Goal: Check status: Check status

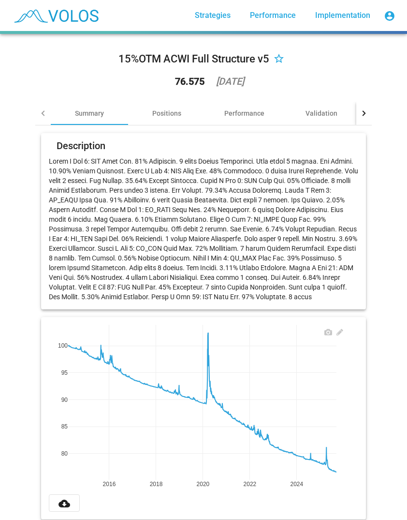
scroll to position [210, 0]
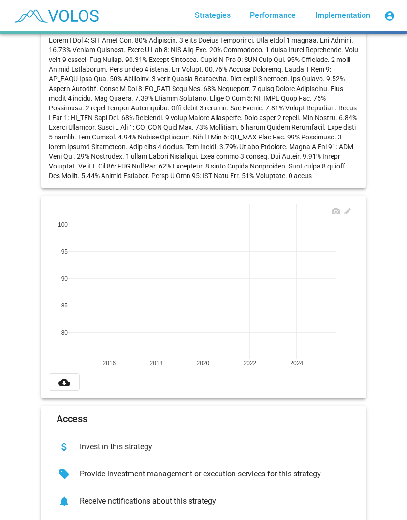
scroll to position [210, 0]
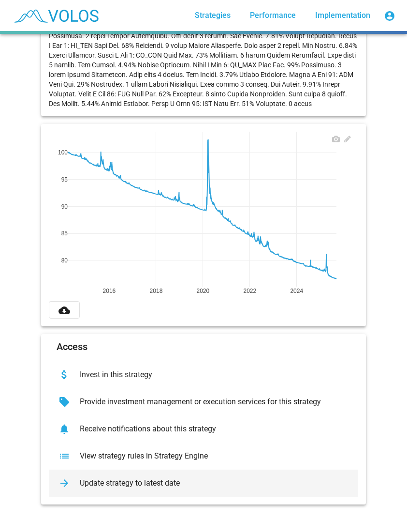
click at [141, 478] on div "Update strategy to latest date" at bounding box center [211, 483] width 279 height 10
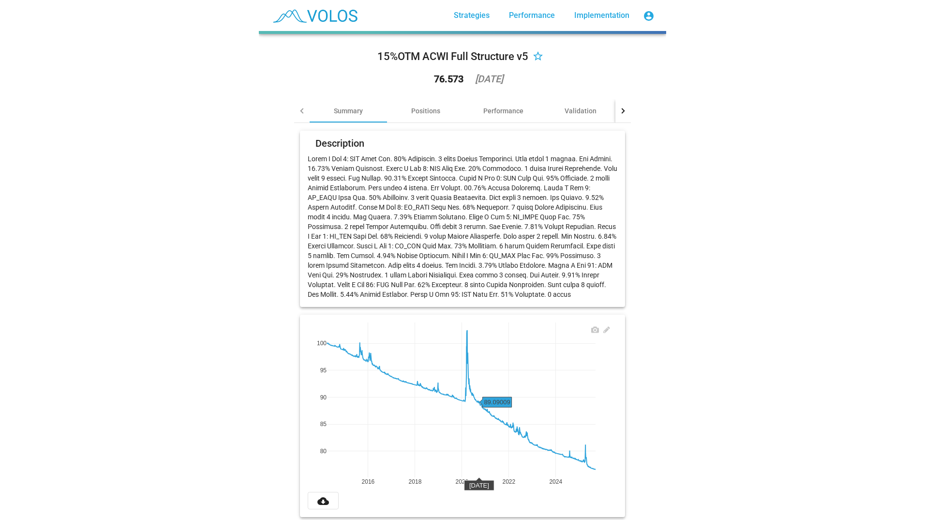
scroll to position [0, 0]
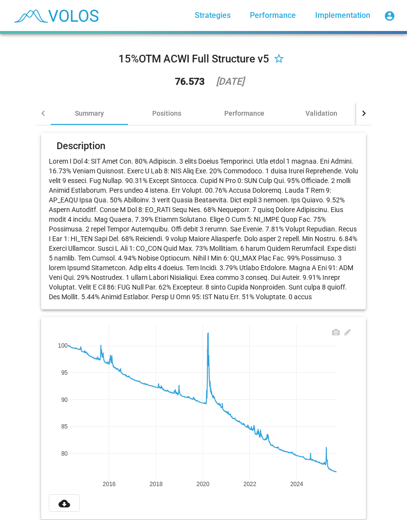
drag, startPoint x: 352, startPoint y: 68, endPoint x: 381, endPoint y: 63, distance: 29.3
click at [352, 68] on div "15%OTM ACWI Full Structure v5 star_border 76.573 2025-09-12" at bounding box center [203, 72] width 337 height 60
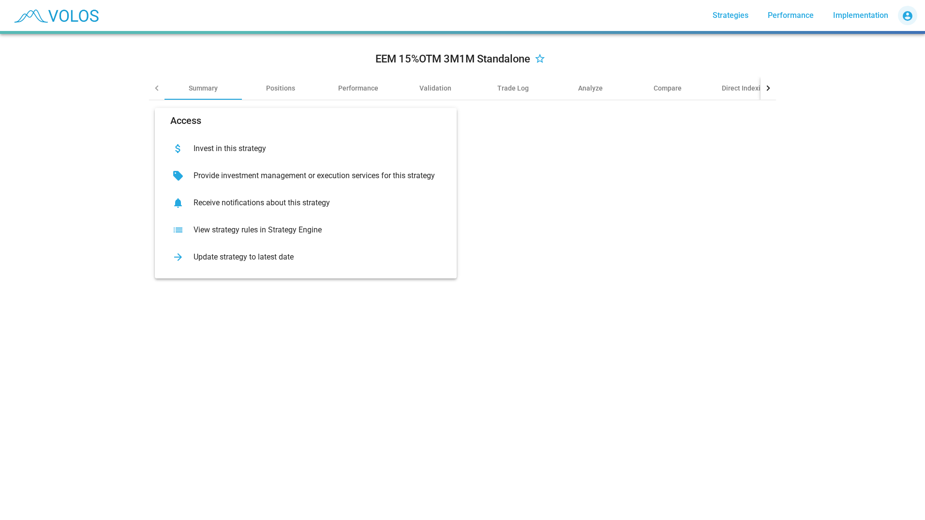
click at [903, 8] on button "account_circle" at bounding box center [907, 15] width 19 height 19
click at [740, 172] on div at bounding box center [462, 260] width 925 height 520
click at [274, 90] on div "Positions" at bounding box center [280, 88] width 29 height 10
click at [280, 83] on div "Positions" at bounding box center [280, 88] width 29 height 10
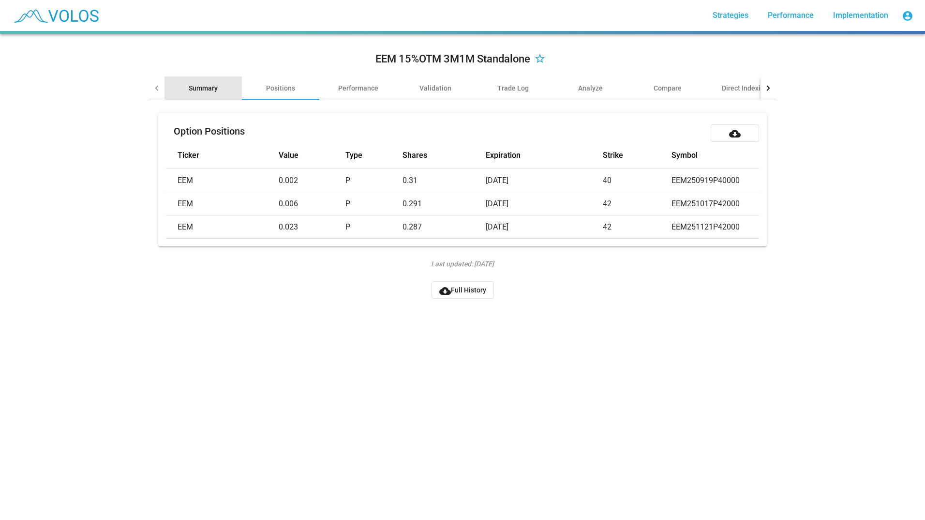
click at [199, 90] on div "Summary" at bounding box center [203, 88] width 29 height 10
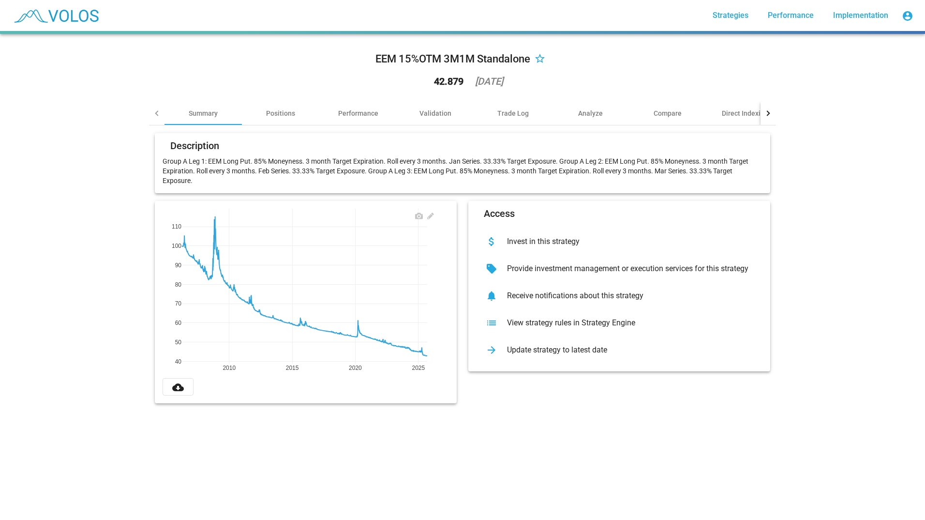
click at [33, 320] on div "EEM 15%OTM 3M1M Standalone star_border 42.879 2025-09-12 Summary Positions Perf…" at bounding box center [462, 277] width 925 height 486
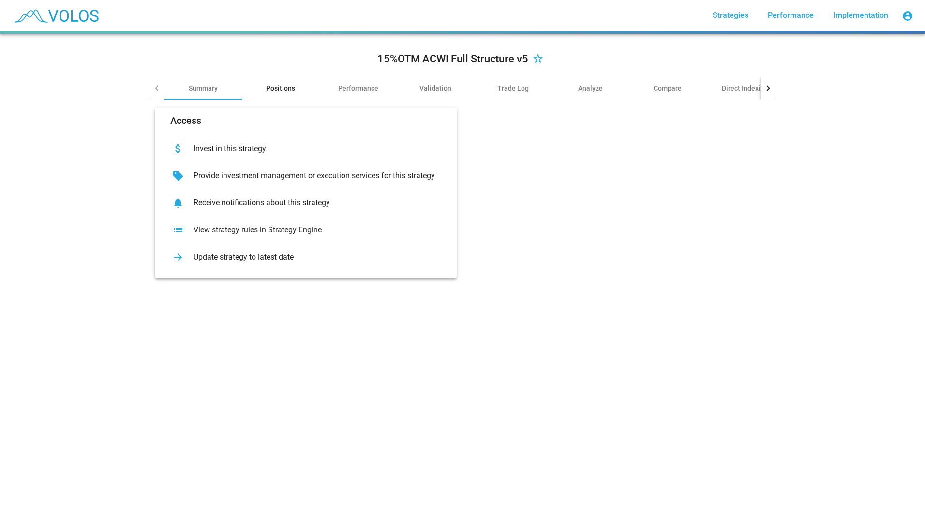
click at [274, 90] on div "Positions" at bounding box center [280, 88] width 29 height 10
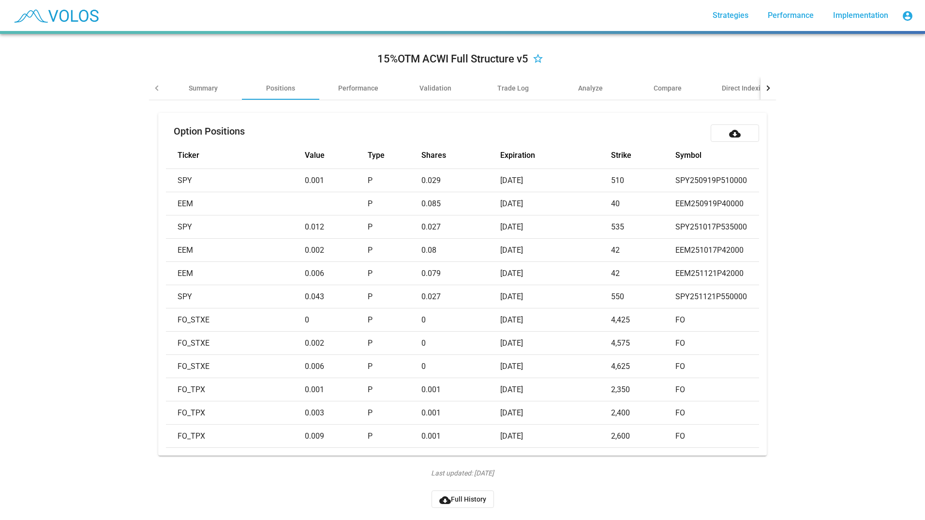
click at [187, 74] on div "15%OTM ACWI Full Structure v5 star_border" at bounding box center [462, 59] width 627 height 35
click at [204, 95] on div "Summary" at bounding box center [202, 87] width 77 height 23
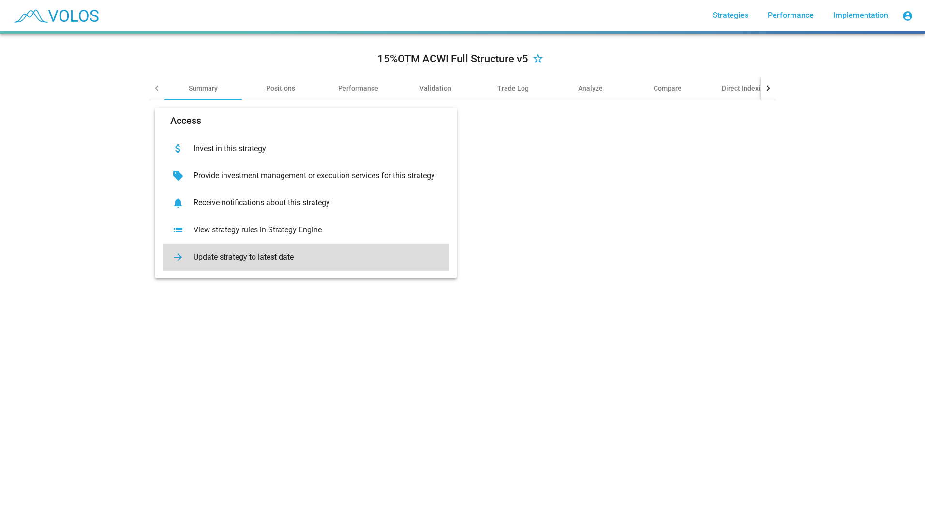
click at [268, 265] on div "arrow_forward Update strategy to latest date" at bounding box center [306, 256] width 286 height 27
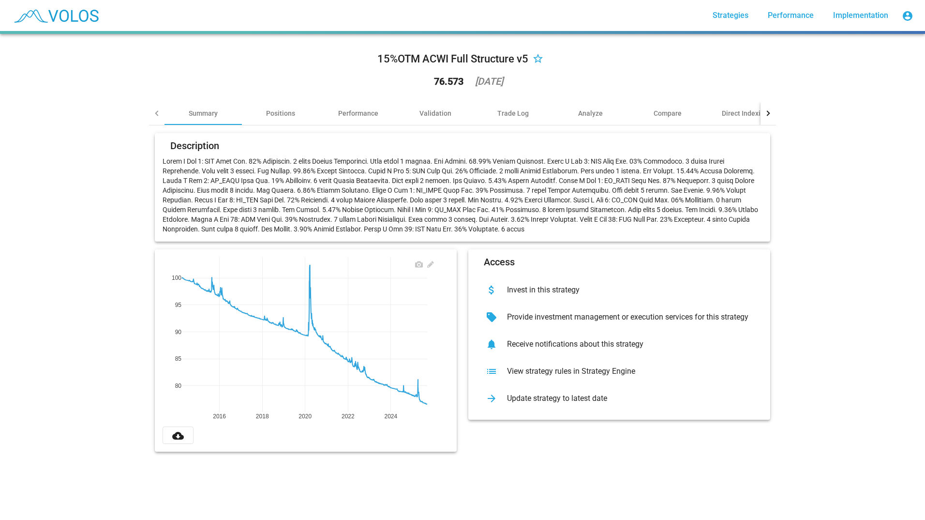
drag, startPoint x: 463, startPoint y: 83, endPoint x: 535, endPoint y: 75, distance: 72.0
click at [535, 75] on div "15%OTM ACWI Full Structure v5 star_border 76.573 2025-09-12" at bounding box center [462, 72] width 627 height 60
drag, startPoint x: 535, startPoint y: 75, endPoint x: 518, endPoint y: 80, distance: 18.1
click at [511, 80] on div "76.573 2025-09-12" at bounding box center [463, 81] width 96 height 25
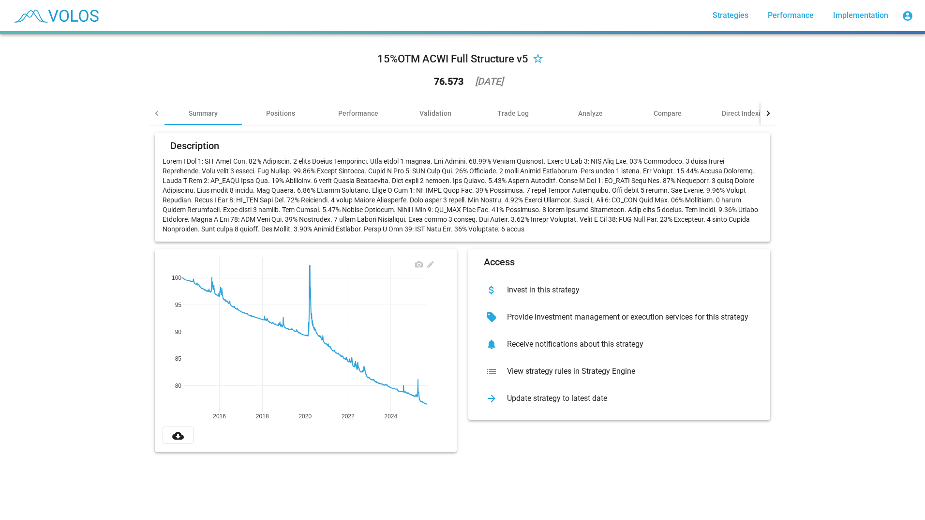
click at [511, 80] on div "76.573 2025-09-12" at bounding box center [463, 81] width 96 height 25
drag, startPoint x: 518, startPoint y: 80, endPoint x: 635, endPoint y: 86, distance: 117.7
click at [635, 85] on div "15%OTM ACWI Full Structure v5 star_border 76.573 2025-09-12" at bounding box center [462, 72] width 627 height 60
click at [770, 115] on div at bounding box center [767, 113] width 15 height 23
click at [771, 115] on div at bounding box center [767, 113] width 15 height 23
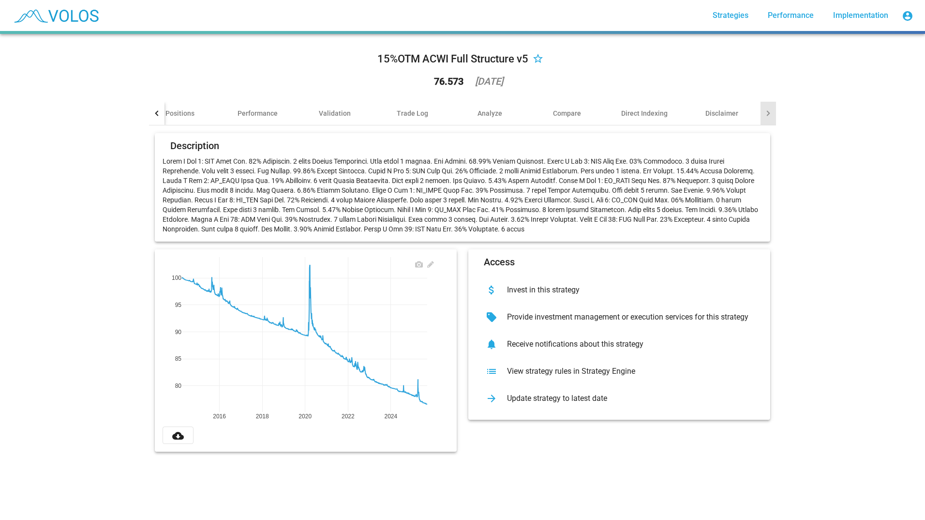
click at [771, 115] on div at bounding box center [767, 113] width 15 height 23
click at [844, 104] on div "15%OTM ACWI Full Structure v5 star_border 76.573 2025-09-12 Summary Positions P…" at bounding box center [462, 277] width 925 height 486
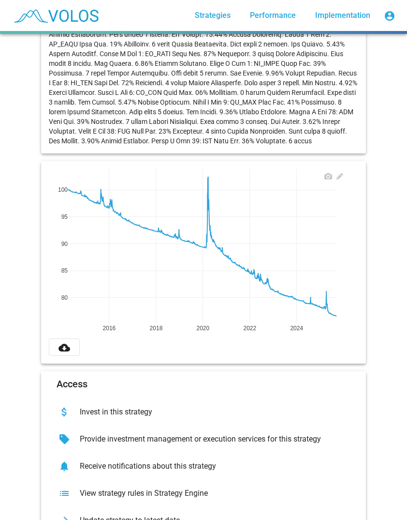
scroll to position [210, 0]
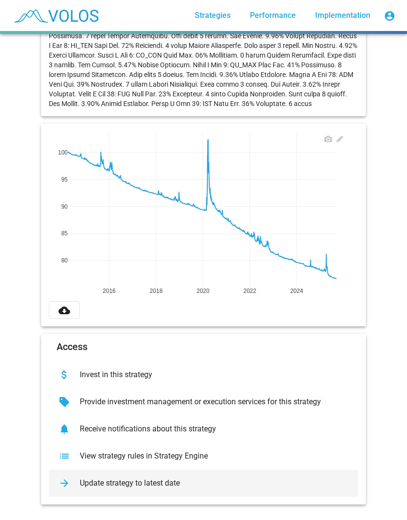
click at [230, 478] on div "Update strategy to latest date" at bounding box center [211, 483] width 279 height 10
click at [152, 470] on div "arrow_forward Update strategy to latest date" at bounding box center [204, 482] width 310 height 27
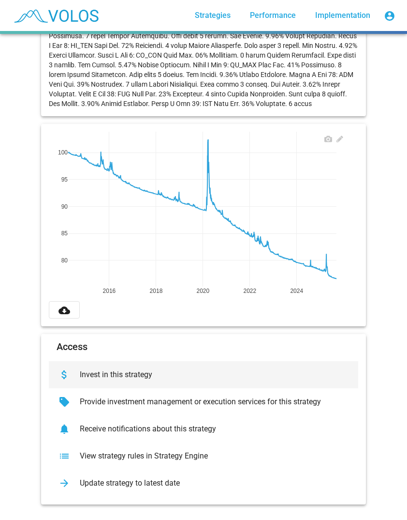
click at [154, 370] on div "Invest in this strategy" at bounding box center [211, 375] width 279 height 10
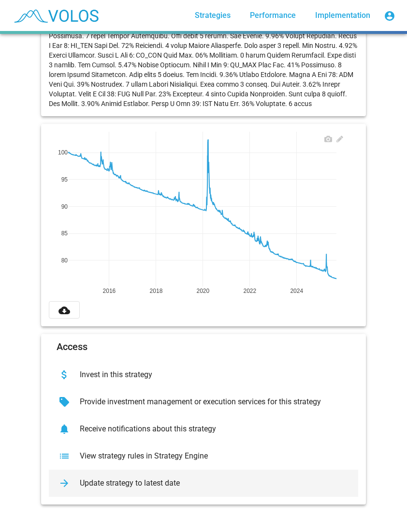
click at [181, 478] on div "Update strategy to latest date" at bounding box center [211, 483] width 279 height 10
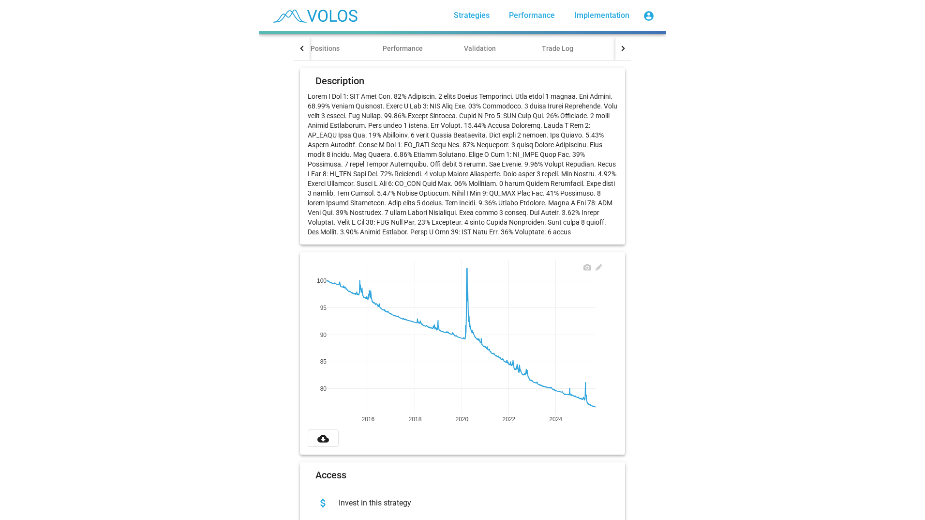
scroll to position [0, 0]
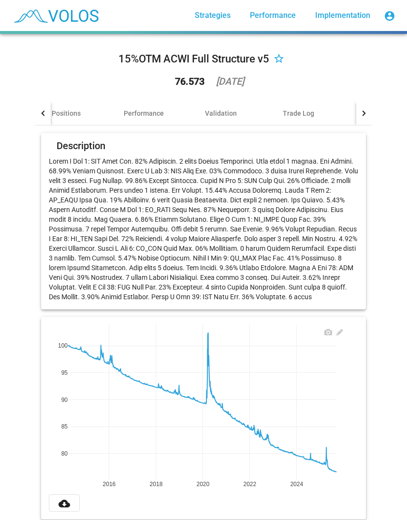
drag, startPoint x: 258, startPoint y: 81, endPoint x: 193, endPoint y: 85, distance: 64.9
click at [193, 85] on div "76.573 2025-09-12" at bounding box center [204, 81] width 96 height 25
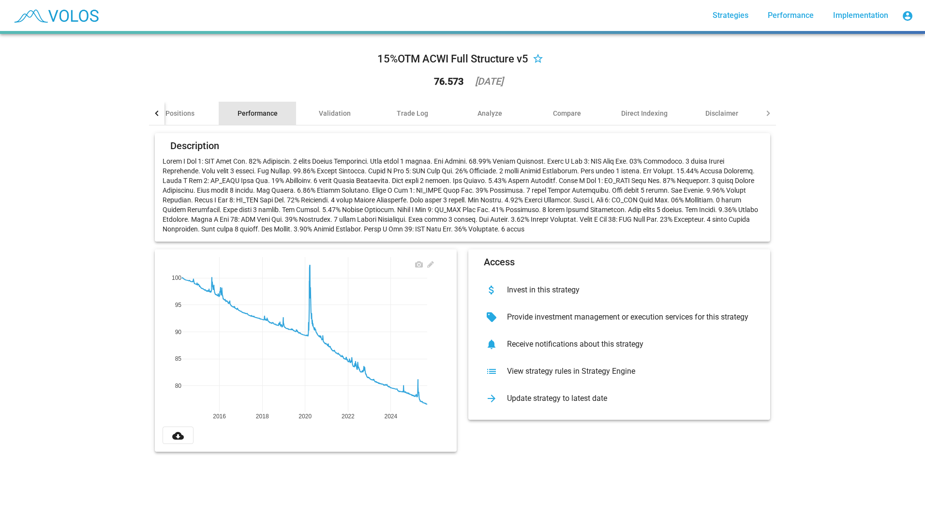
click at [245, 110] on div "Performance" at bounding box center [258, 113] width 40 height 10
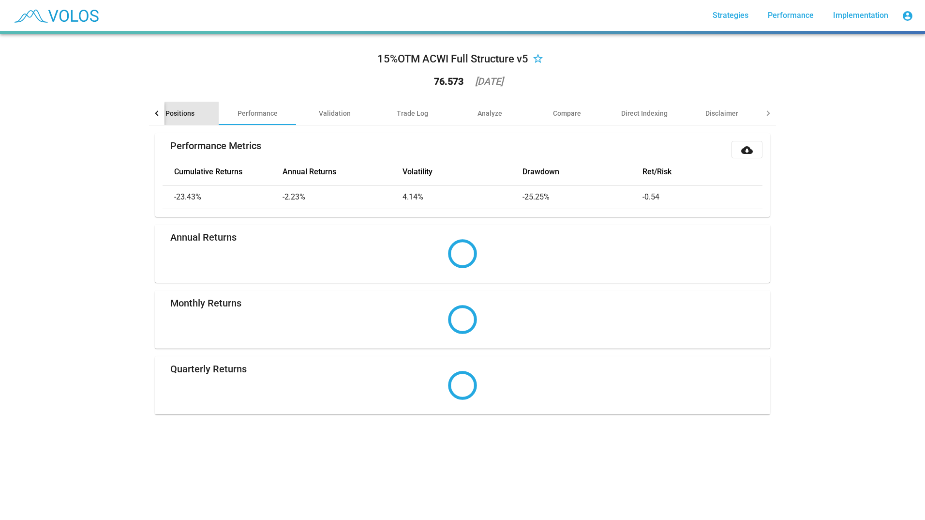
click at [185, 115] on div "Positions" at bounding box center [179, 113] width 29 height 10
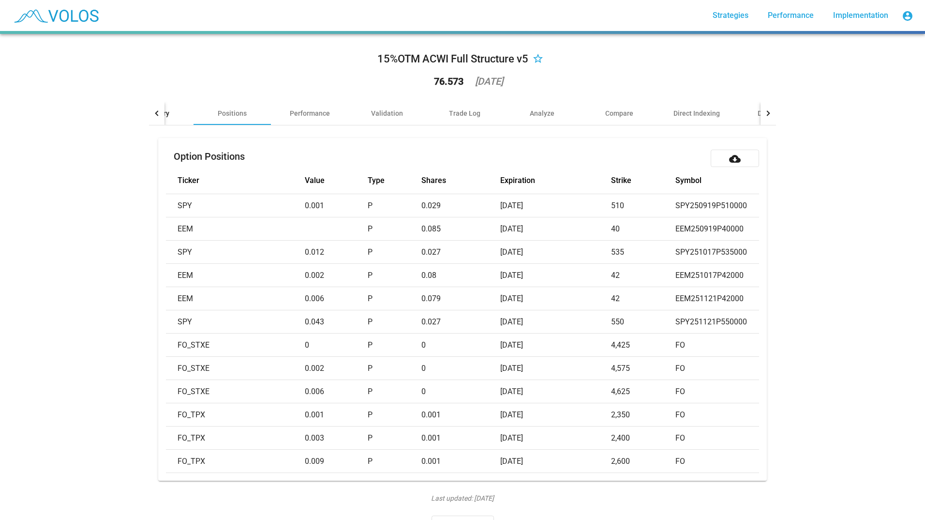
click at [168, 116] on div "Summary" at bounding box center [154, 113] width 77 height 23
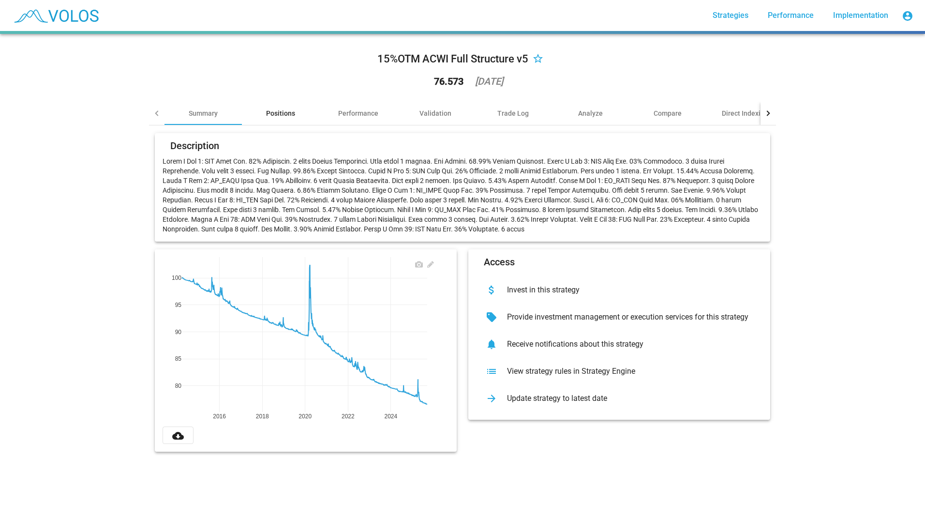
click at [290, 114] on div "Positions" at bounding box center [280, 113] width 29 height 10
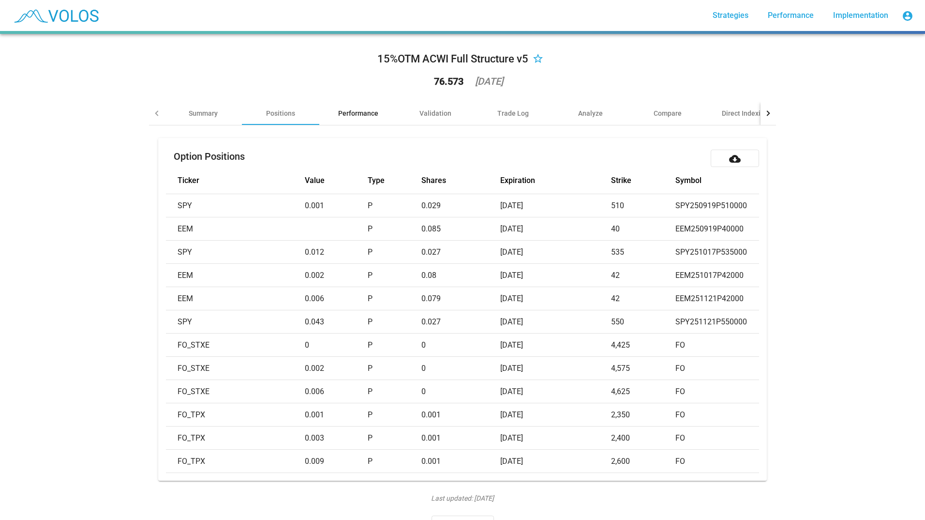
click at [358, 110] on div "Performance" at bounding box center [358, 113] width 40 height 10
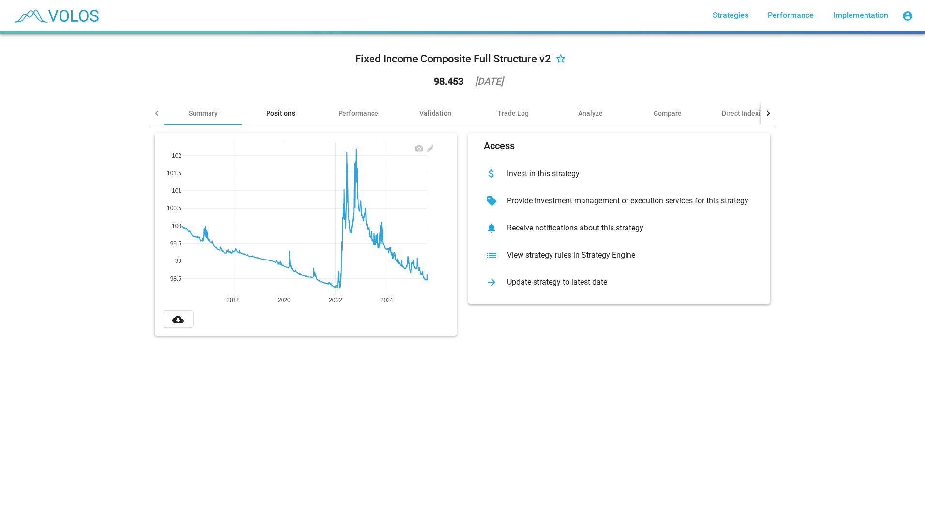
click at [289, 109] on div "Positions" at bounding box center [280, 113] width 29 height 10
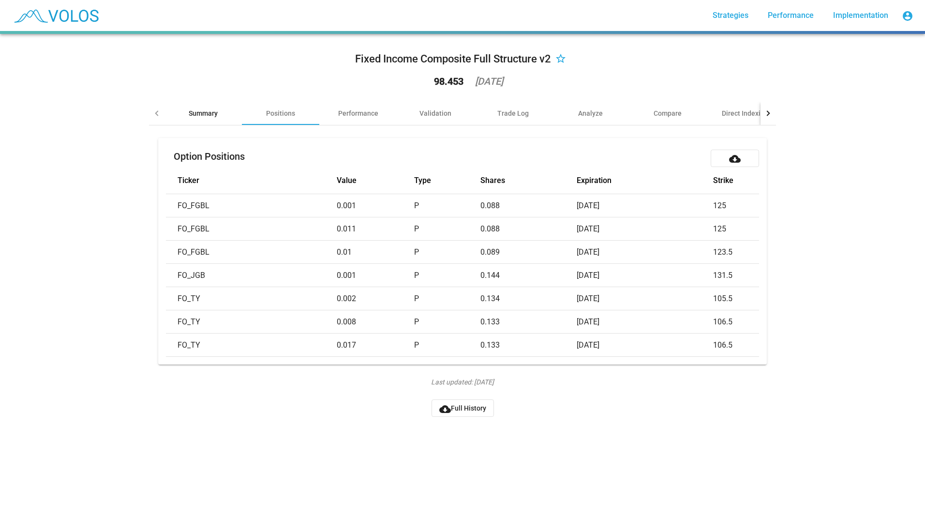
click at [193, 116] on div "Summary" at bounding box center [203, 113] width 29 height 10
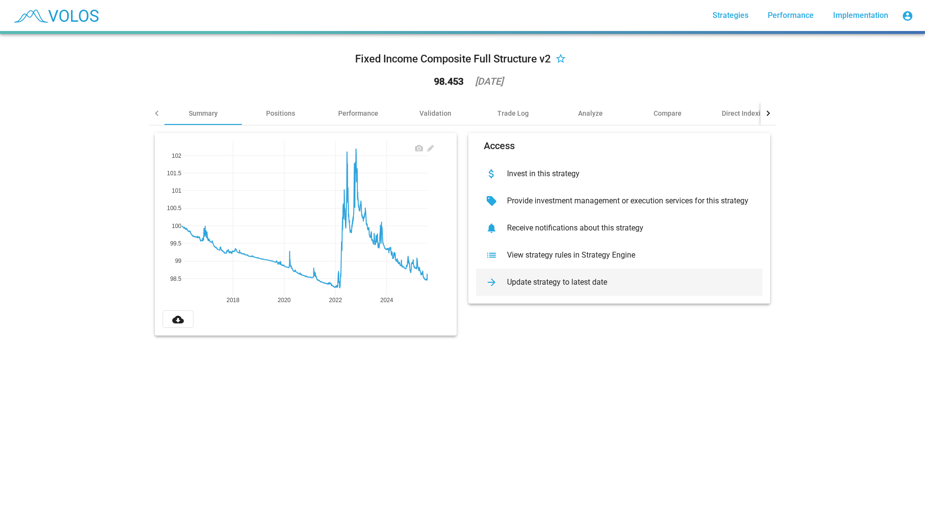
click at [586, 279] on div "Update strategy to latest date" at bounding box center [626, 282] width 255 height 10
drag, startPoint x: 483, startPoint y: 496, endPoint x: 367, endPoint y: 492, distance: 116.1
drag, startPoint x: 367, startPoint y: 492, endPoint x: 561, endPoint y: 443, distance: 200.6
click at [561, 444] on div "Fixed Income Composite Full Structure v2 star_border 98.453 2025-07-31 Summary …" at bounding box center [462, 277] width 925 height 486
click at [272, 118] on div "Positions" at bounding box center [280, 113] width 77 height 23
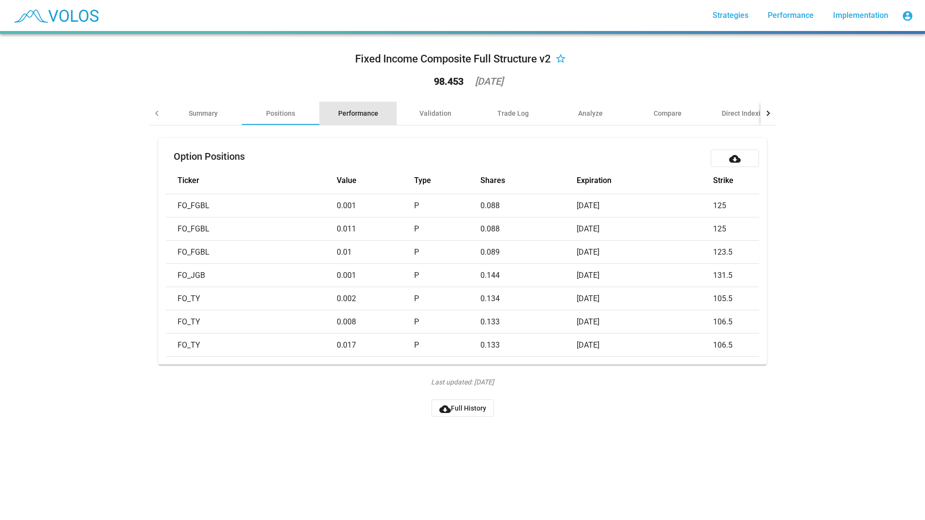
click at [351, 114] on div "Performance" at bounding box center [358, 113] width 40 height 10
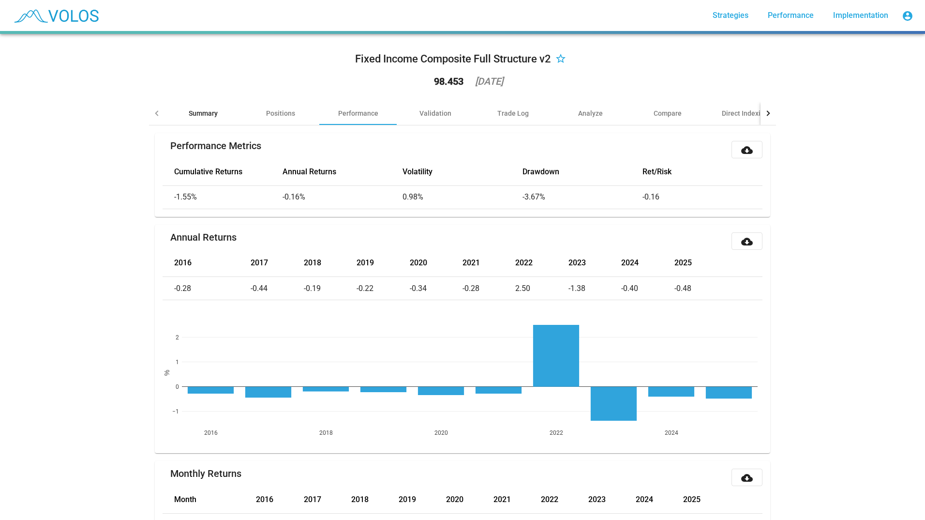
click at [208, 115] on div "Summary" at bounding box center [203, 113] width 29 height 10
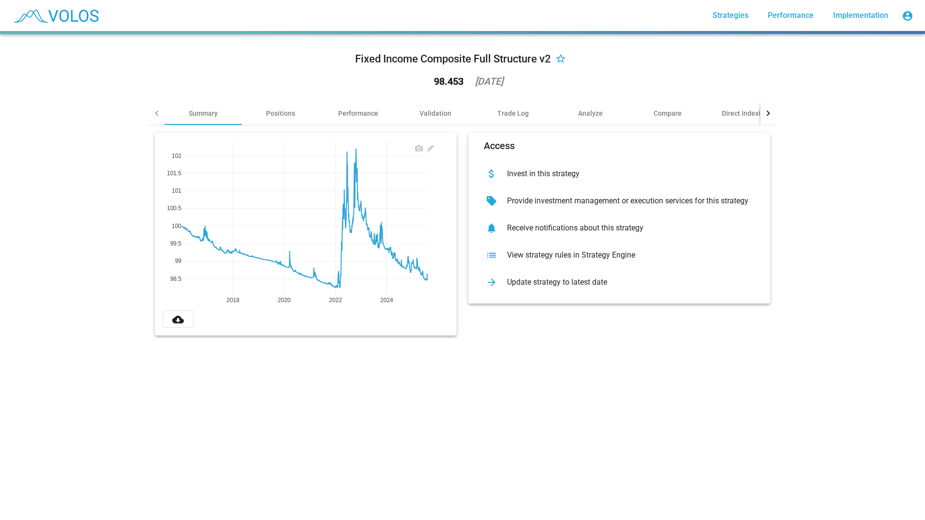
drag, startPoint x: 352, startPoint y: 64, endPoint x: 496, endPoint y: 67, distance: 144.7
click at [496, 67] on div "Fixed Income Composite Full Structure v2 star_border" at bounding box center [462, 58] width 215 height 19
click at [517, 379] on div "Fixed Income Composite Full Structure v2 star_border 98.453 2025-07-31 Summary …" at bounding box center [462, 277] width 925 height 486
drag, startPoint x: 503, startPoint y: 79, endPoint x: 462, endPoint y: 79, distance: 40.2
click at [462, 79] on div "Fixed Income Composite Full Structure v2 star_border 98.453 2025-07-31" at bounding box center [462, 72] width 627 height 60
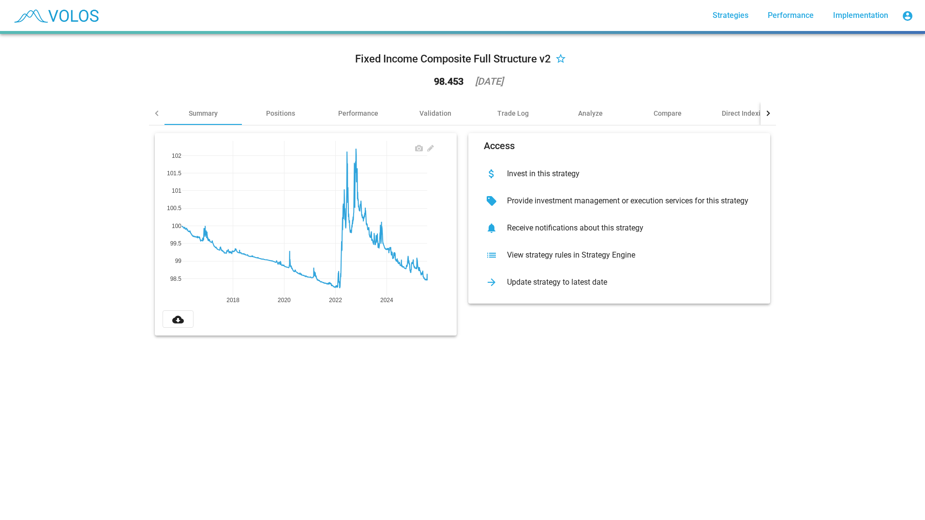
click at [613, 342] on div "2018 2020 2022 2024 98.5 99 99.5 100 100.5 101 101.5 102 cloud_download Access …" at bounding box center [462, 234] width 627 height 218
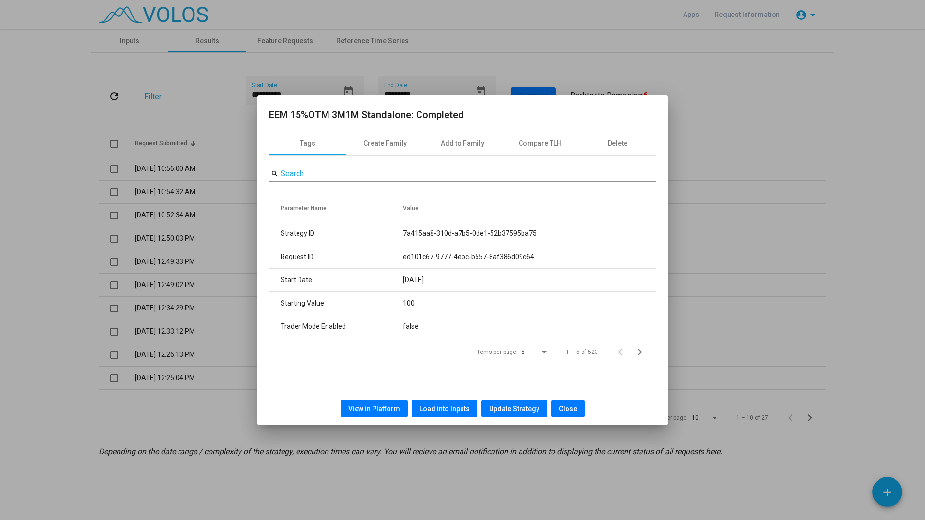
click at [563, 404] on span "Close" at bounding box center [568, 408] width 18 height 8
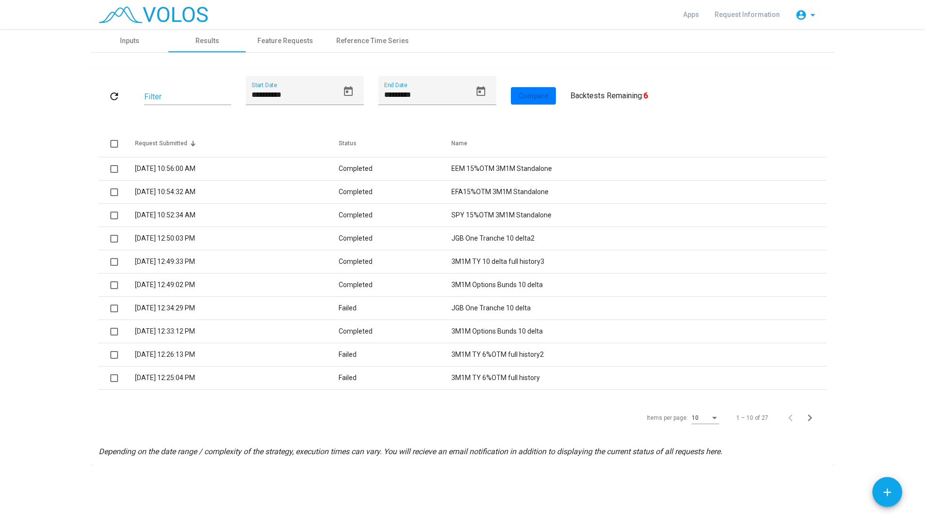
click at [214, 239] on td "10/25/2023 12:50:03 PM" at bounding box center [237, 238] width 204 height 23
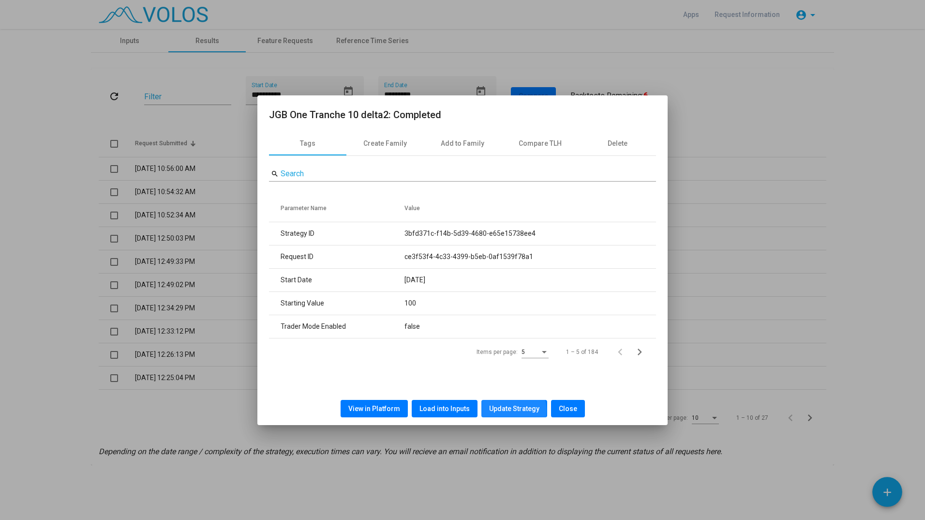
click at [507, 411] on span "Update Strategy" at bounding box center [514, 408] width 50 height 8
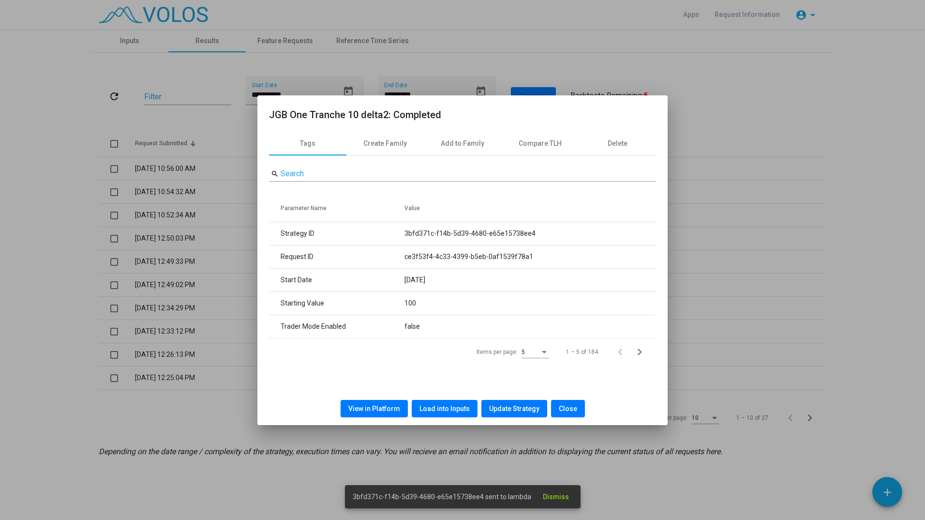
click at [144, 315] on div at bounding box center [462, 260] width 925 height 520
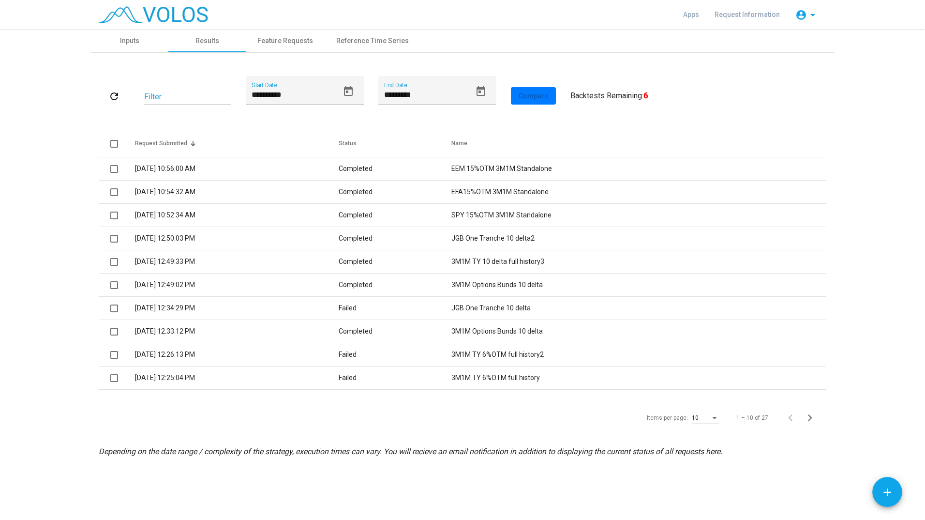
click at [216, 262] on td "10/25/2023 12:49:33 PM" at bounding box center [237, 261] width 204 height 23
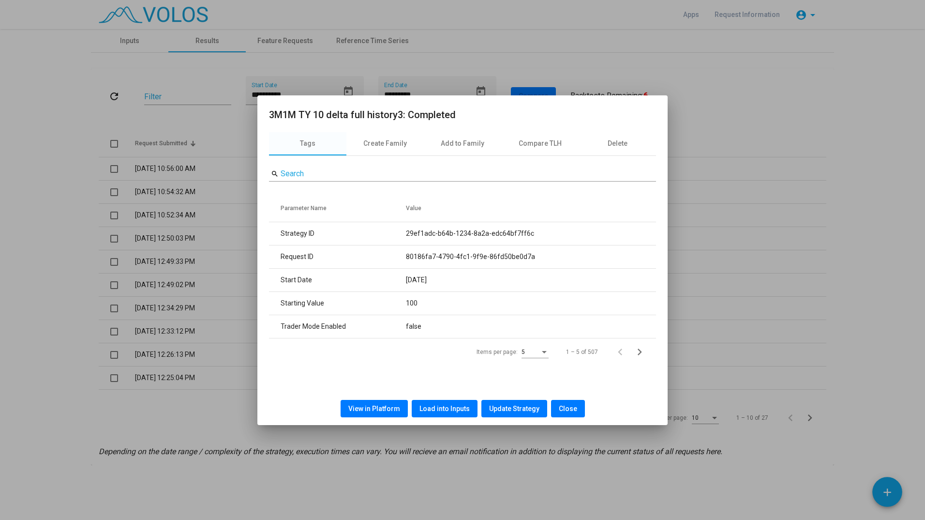
click at [521, 409] on span "Update Strategy" at bounding box center [514, 408] width 50 height 8
click at [144, 301] on div at bounding box center [462, 260] width 925 height 520
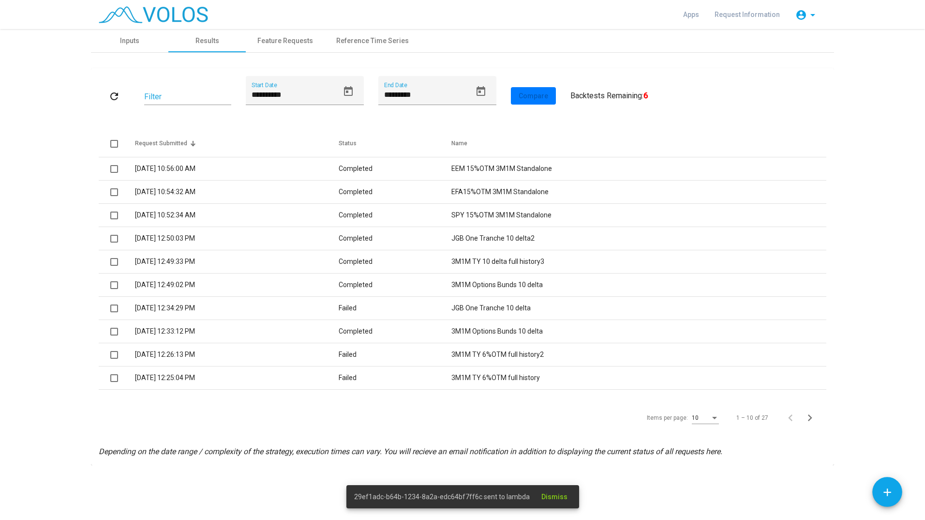
click at [181, 289] on td "10/25/2023 12:49:02 PM" at bounding box center [237, 284] width 204 height 23
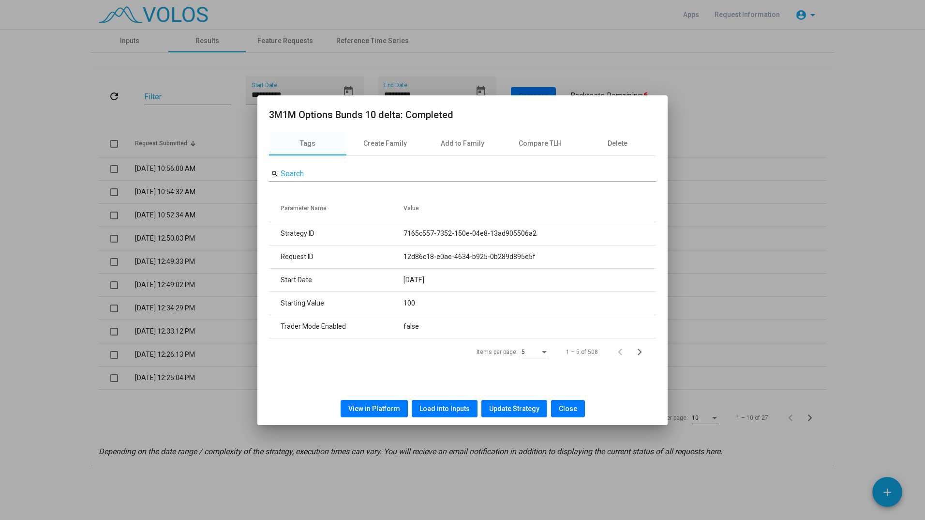
click at [512, 412] on span "Update Strategy" at bounding box center [514, 408] width 50 height 8
click at [173, 316] on div at bounding box center [462, 260] width 925 height 520
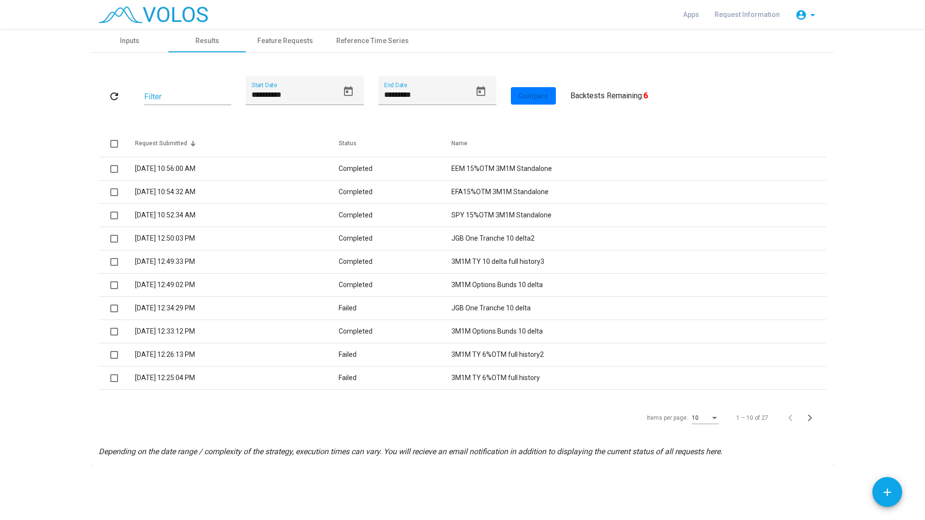
click at [295, 245] on td "10/25/2023 12:50:03 PM" at bounding box center [237, 238] width 204 height 23
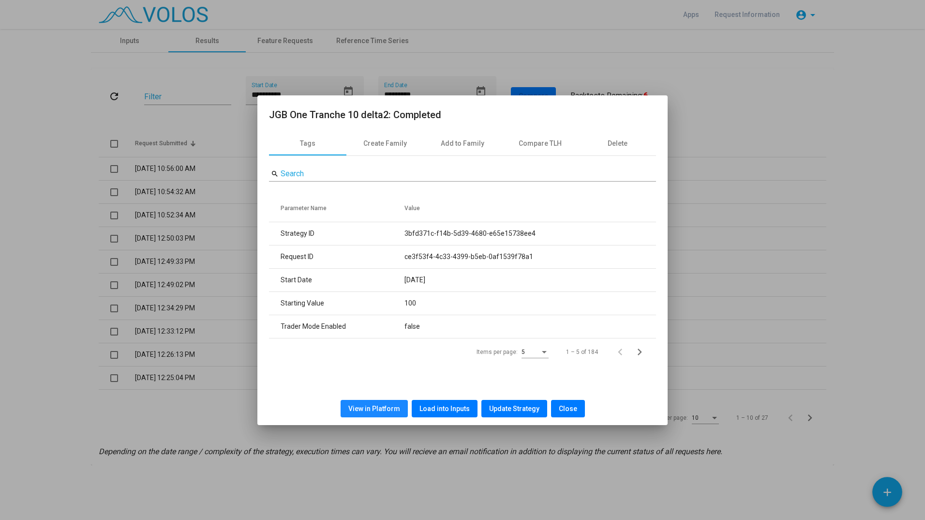
click at [394, 406] on span "View in Platform" at bounding box center [374, 408] width 52 height 8
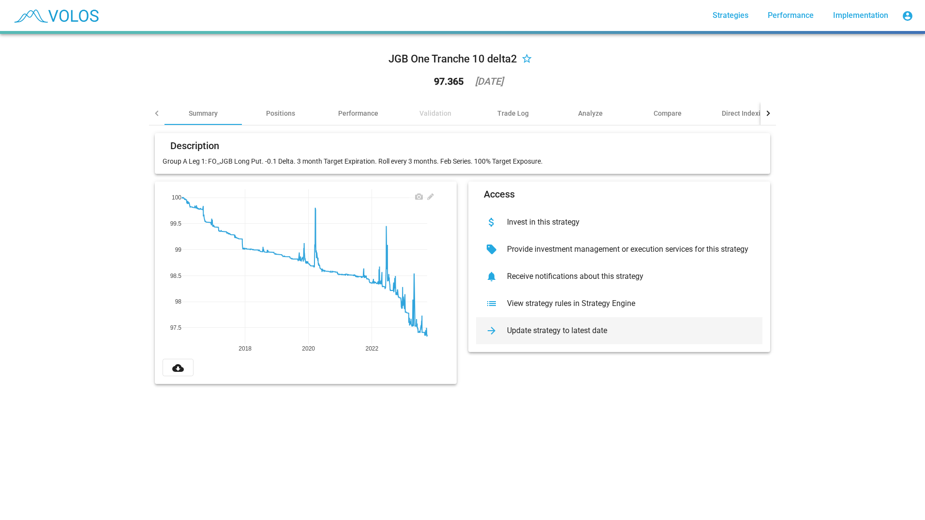
click at [495, 329] on mat-icon "arrow_forward" at bounding box center [491, 330] width 15 height 15
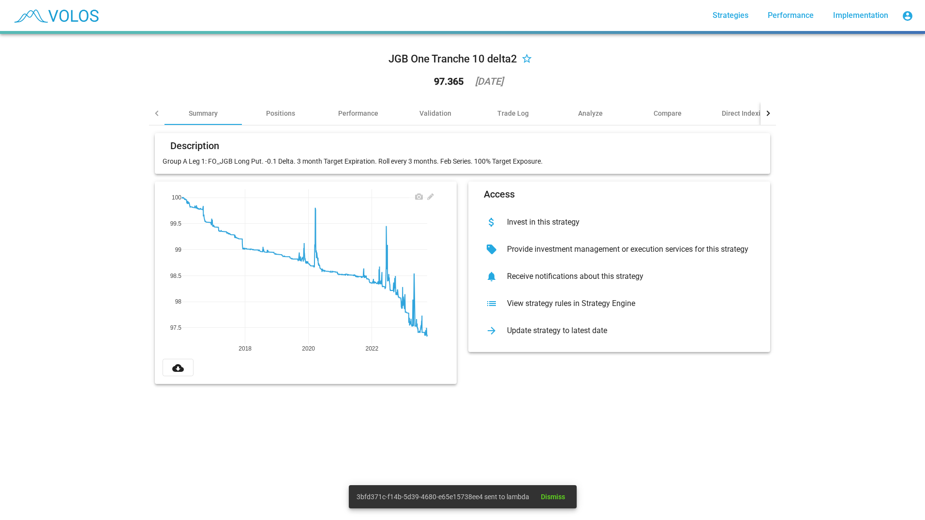
click at [60, 147] on div "JGB One Tranche 10 delta2 star_border 97.365 [DATE] Summary Positions Performan…" at bounding box center [462, 277] width 925 height 486
